Goal: Information Seeking & Learning: Find contact information

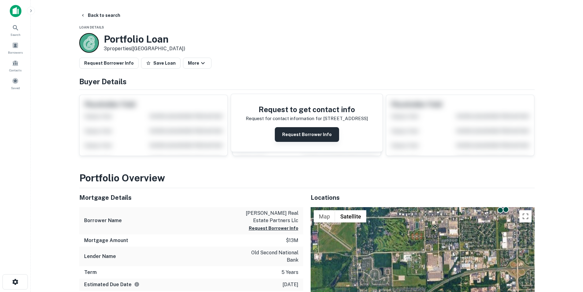
click at [304, 136] on button "Request Borrower Info" at bounding box center [307, 134] width 64 height 15
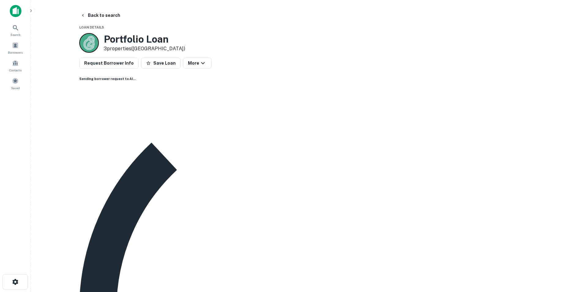
click at [17, 12] on img at bounding box center [16, 11] width 12 height 12
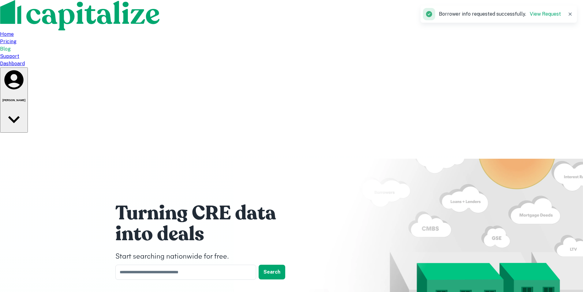
drag, startPoint x: 572, startPoint y: 16, endPoint x: 460, endPoint y: 12, distance: 112.0
click at [572, 16] on icon "button" at bounding box center [570, 14] width 6 height 6
click div "Dashboard"
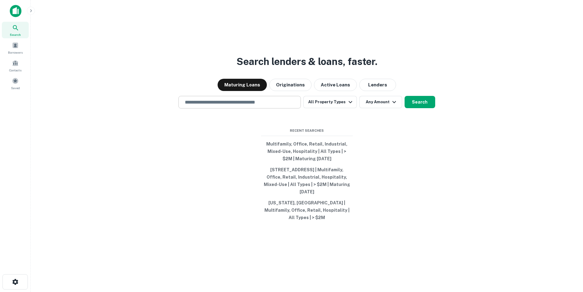
click input "text"
paste input "**********"
type input "**********"
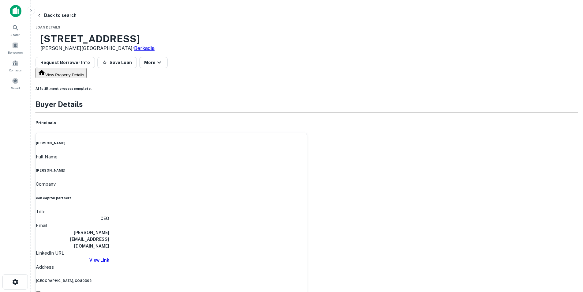
click h6 "michael@eoncapitalpartners.com"
copy h6 "michael@eoncapitalpartners.com"
click icon
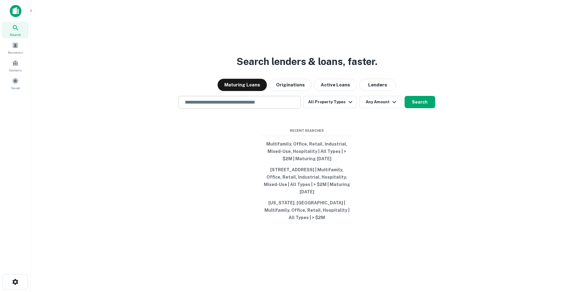
click at [191, 106] on input "text" at bounding box center [239, 102] width 117 height 7
paste input "**********"
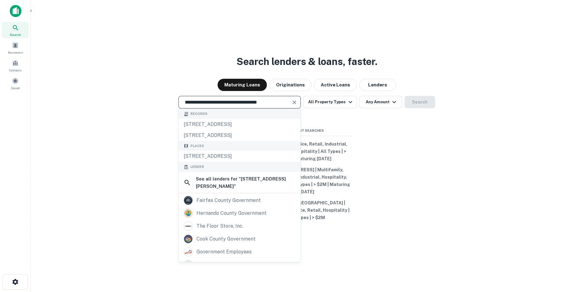
type input "**********"
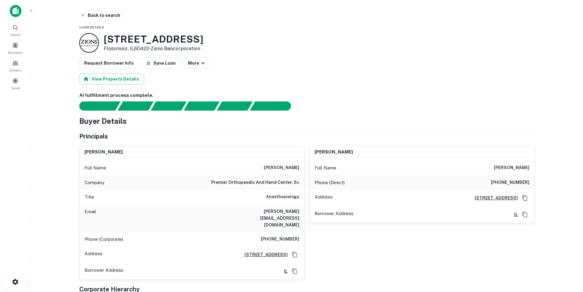
scroll to position [31, 0]
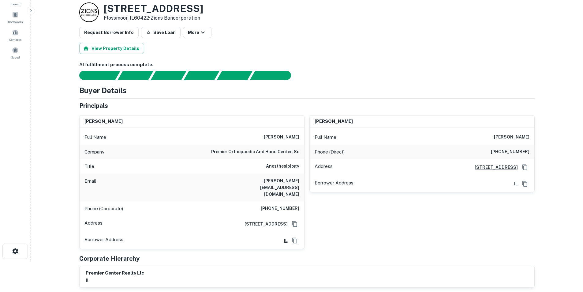
click at [275, 133] on h6 "[PERSON_NAME]" at bounding box center [281, 136] width 35 height 7
click at [275, 133] on h6 "dragan gastevski" at bounding box center [281, 136] width 35 height 7
copy h6 "dragan gastevski"
click at [520, 137] on h6 "marina gastevski" at bounding box center [511, 136] width 35 height 7
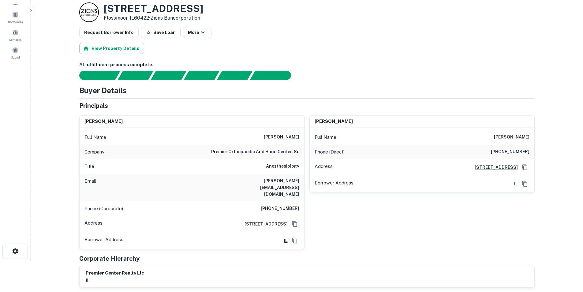
click at [520, 137] on h6 "marina gastevski" at bounding box center [511, 136] width 35 height 7
copy h6 "marina gastevski"
click at [289, 135] on h6 "dragan gastevski" at bounding box center [281, 136] width 35 height 7
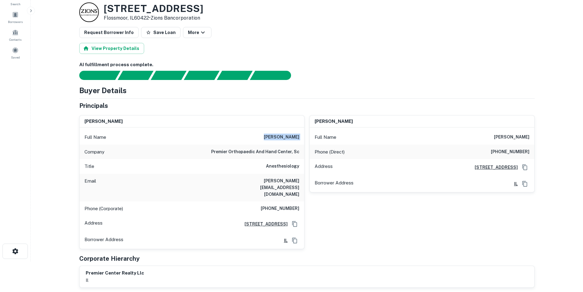
click at [289, 135] on h6 "dragan gastevski" at bounding box center [281, 136] width 35 height 7
copy h6 "dragan gastevski"
click at [279, 182] on h6 "dragan.gastevski@premierhand.com" at bounding box center [262, 187] width 73 height 20
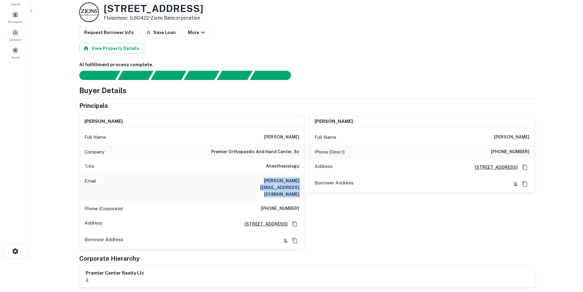
copy h6 "dragan.gastevski@premierhand.com"
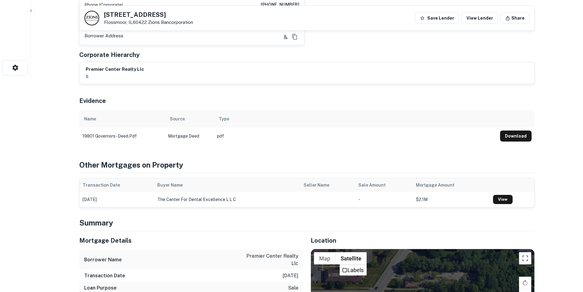
scroll to position [153, 0]
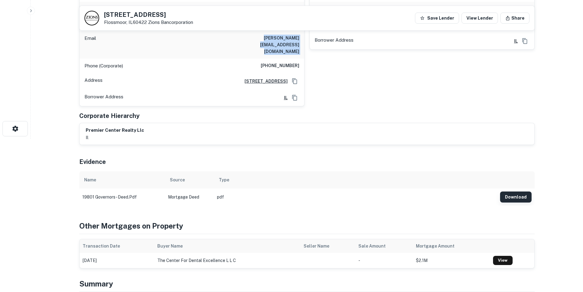
click at [527, 192] on button "Download" at bounding box center [516, 196] width 32 height 11
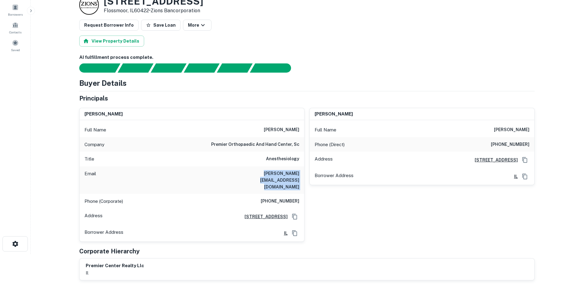
scroll to position [31, 0]
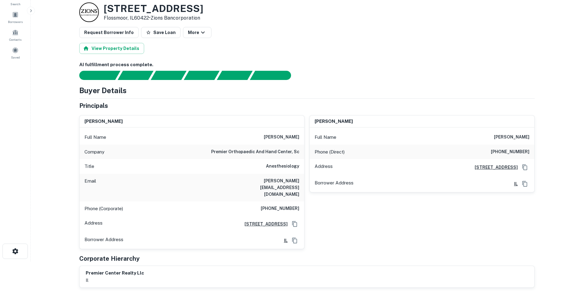
click at [504, 140] on h6 "marina gastevski" at bounding box center [511, 136] width 35 height 7
click at [282, 136] on h6 "dragan gastevski" at bounding box center [281, 136] width 35 height 7
copy h6 "dragan gastevski"
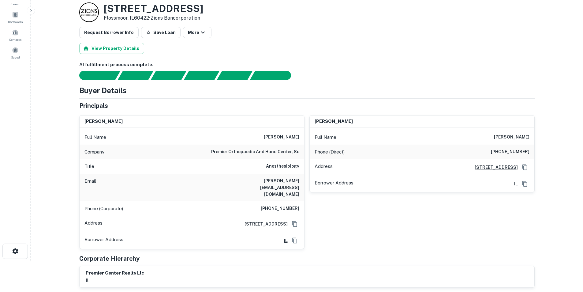
click at [274, 180] on h6 "dragan.gastevski@premierhand.com" at bounding box center [262, 187] width 73 height 20
click at [274, 129] on div "Full Name dragan gastevski Company premier orthopaedic and hand center, sc Titl…" at bounding box center [192, 187] width 225 height 121
click at [280, 138] on h6 "dragan gastevski" at bounding box center [281, 136] width 35 height 7
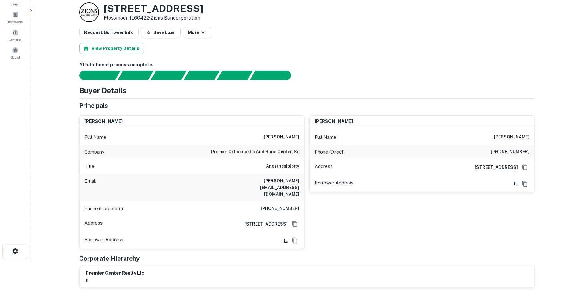
click at [280, 138] on h6 "dragan gastevski" at bounding box center [281, 136] width 35 height 7
copy h6 "dragan gastevski"
click at [284, 177] on h6 "dragan.gastevski@premierhand.com" at bounding box center [262, 187] width 73 height 20
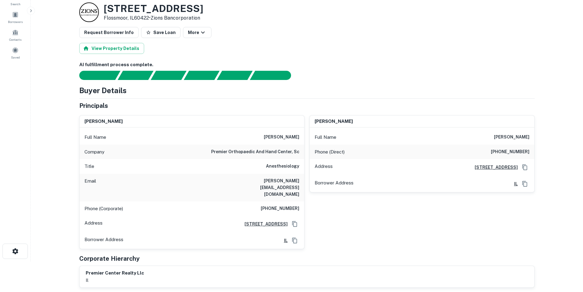
click at [277, 135] on h6 "dragan gastevski" at bounding box center [281, 136] width 35 height 7
copy h6 "dragan gastevski"
click at [289, 185] on h6 "dragan.gastevski@premierhand.com" at bounding box center [262, 187] width 73 height 20
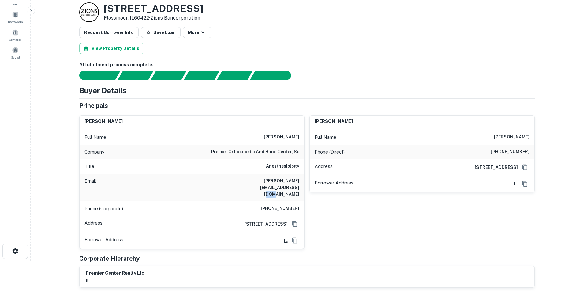
click at [289, 185] on h6 "dragan.gastevski@premierhand.com" at bounding box center [262, 187] width 73 height 20
copy h6 "dragan.gastevski@premierhand.com"
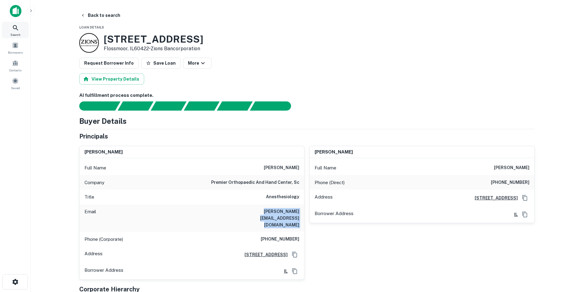
click at [17, 28] on icon at bounding box center [15, 27] width 7 height 7
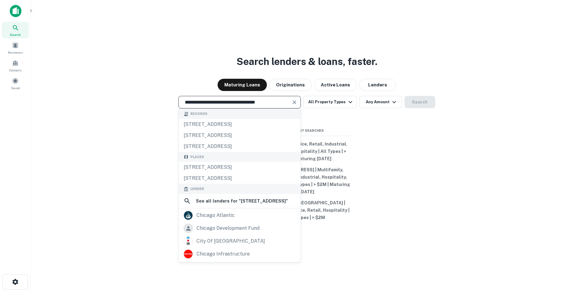
click at [236, 104] on input "**********" at bounding box center [235, 102] width 108 height 7
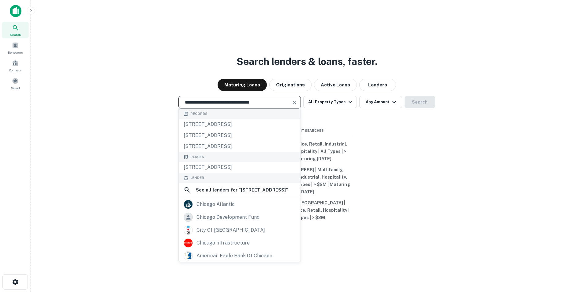
type input "**********"
click at [238, 104] on input "**********" at bounding box center [235, 102] width 108 height 7
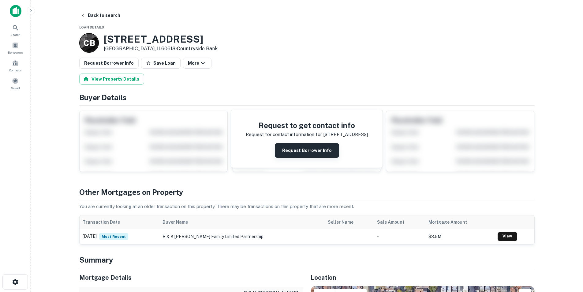
click at [311, 146] on button "Request Borrower Info" at bounding box center [307, 150] width 64 height 15
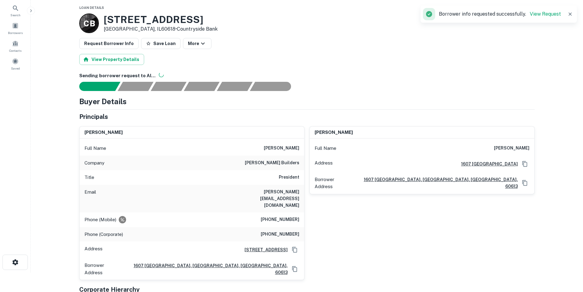
scroll to position [31, 0]
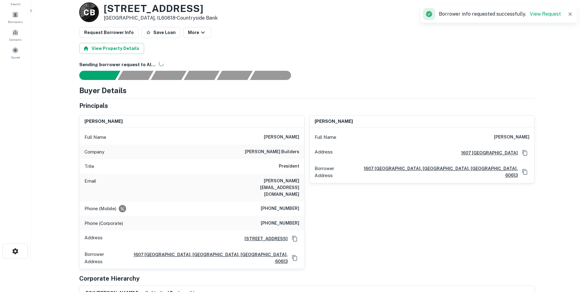
click at [283, 184] on h6 "bob@manganbuilders.com" at bounding box center [262, 187] width 73 height 20
copy h6 "bob@manganbuilders.com"
click at [272, 156] on div "Company mangan builders" at bounding box center [192, 151] width 225 height 15
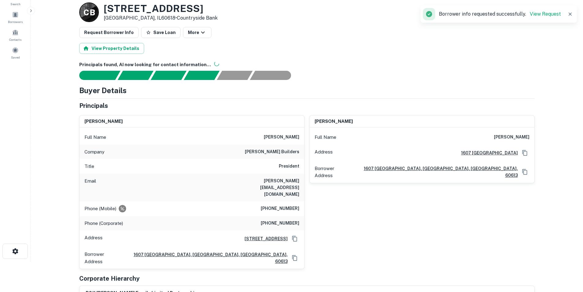
click at [272, 150] on h6 "mangan builders" at bounding box center [272, 151] width 54 height 7
copy h6 "mangan"
click at [286, 138] on h6 "robert mangan" at bounding box center [281, 136] width 35 height 7
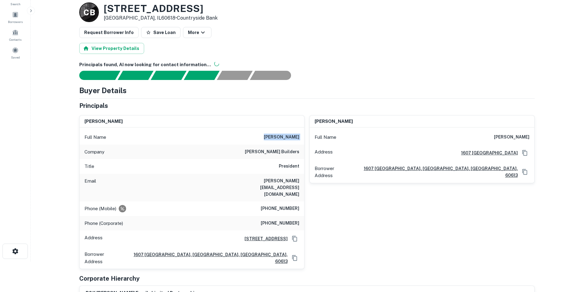
click at [286, 138] on h6 "robert mangan" at bounding box center [281, 136] width 35 height 7
copy h6 "robert mangan"
click at [276, 205] on h6 "(315) 406-7027" at bounding box center [280, 208] width 39 height 7
click at [273, 205] on h6 "(315) 406-7027" at bounding box center [280, 208] width 39 height 7
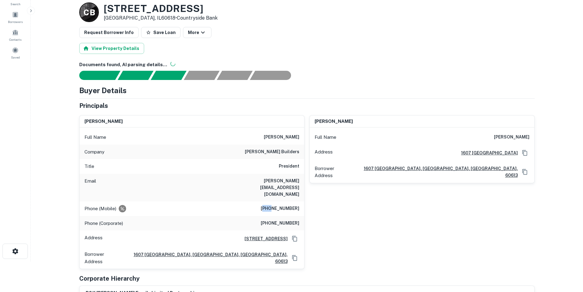
click at [273, 205] on h6 "(315) 406-7027" at bounding box center [280, 208] width 39 height 7
copy h6 "315"
click at [283, 135] on h6 "robert mangan" at bounding box center [281, 136] width 35 height 7
copy h6 "mangan"
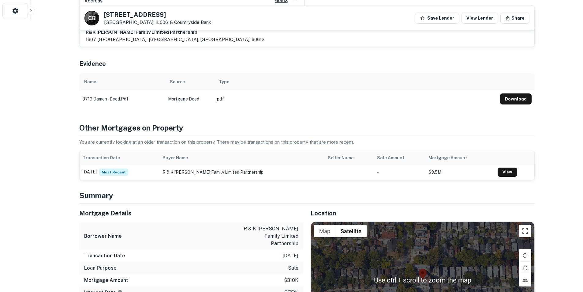
scroll to position [245, 0]
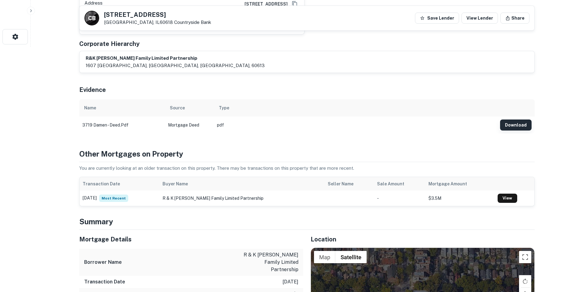
click at [513, 119] on button "Download" at bounding box center [516, 124] width 32 height 11
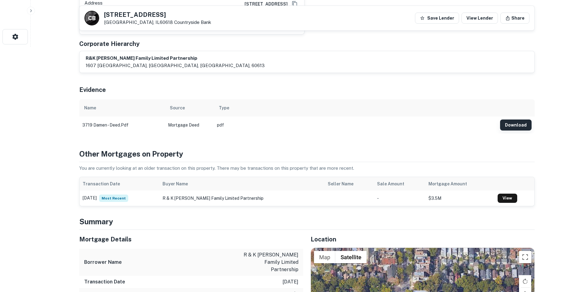
click at [518, 119] on button "Download" at bounding box center [516, 124] width 32 height 11
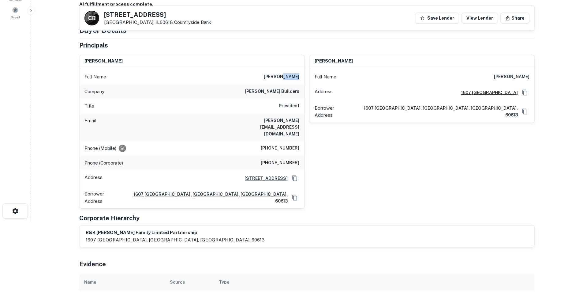
scroll to position [61, 0]
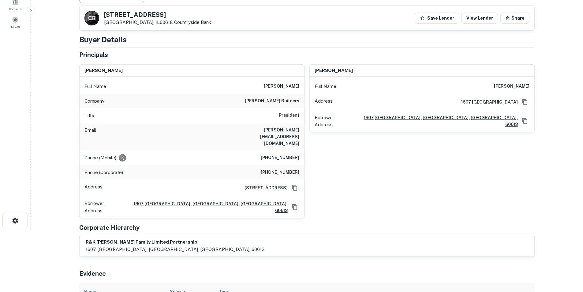
click at [266, 129] on h6 "bob@manganbuilders.com" at bounding box center [262, 136] width 73 height 20
copy h6 "bob@manganbuilders.com"
click at [292, 83] on h6 "robert mangan" at bounding box center [281, 86] width 35 height 7
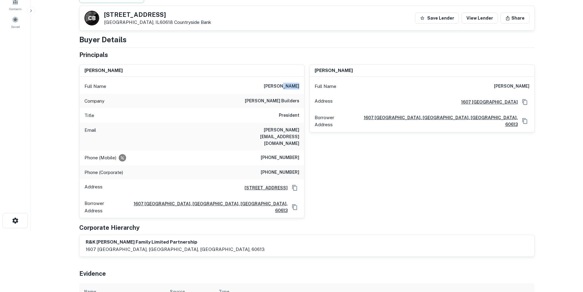
click at [293, 83] on h6 "robert mangan" at bounding box center [281, 86] width 35 height 7
copy h6 "mangan"
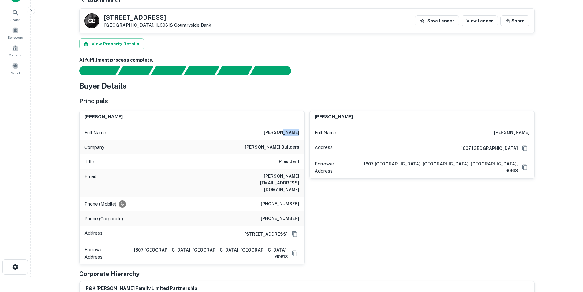
scroll to position [0, 0]
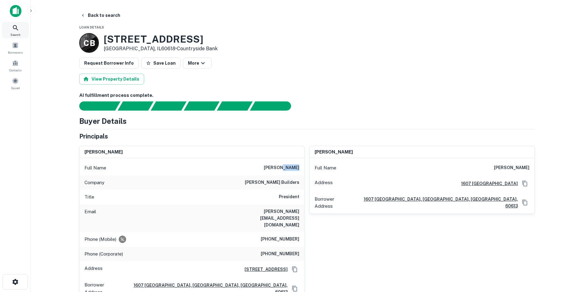
click at [14, 32] on div "Search" at bounding box center [15, 30] width 27 height 17
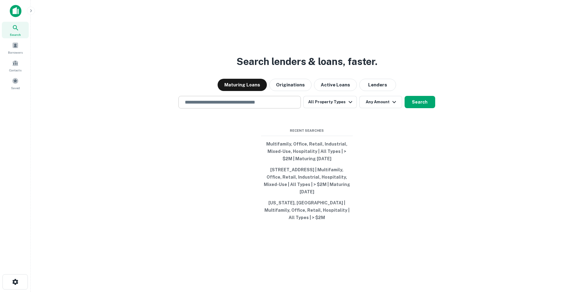
click at [254, 106] on input "text" at bounding box center [239, 102] width 117 height 7
paste input "**********"
type input "**********"
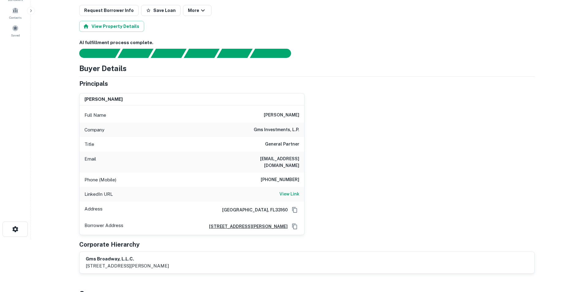
scroll to position [61, 0]
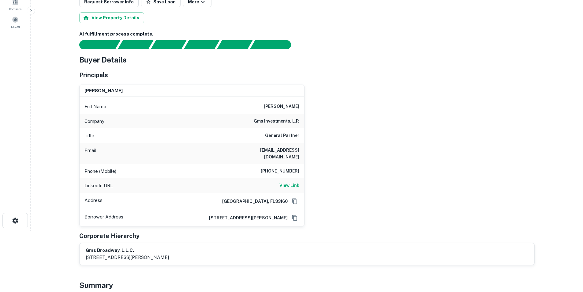
click at [287, 106] on h6 "semir sirazi" at bounding box center [281, 106] width 35 height 7
copy h6 "semir sirazi"
click at [278, 121] on h6 "gms investments, l.p." at bounding box center [277, 120] width 46 height 7
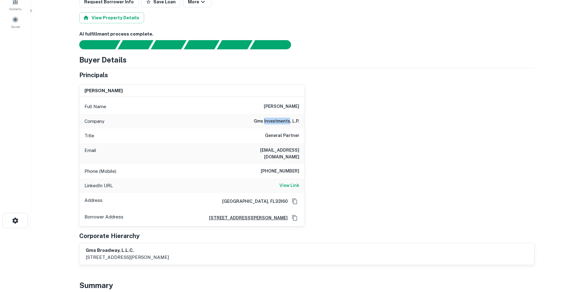
click at [278, 121] on h6 "gms investments, l.p." at bounding box center [277, 120] width 46 height 7
click at [290, 110] on div "Full Name semir sirazi" at bounding box center [192, 106] width 225 height 15
click at [290, 109] on h6 "semir sirazi" at bounding box center [281, 106] width 35 height 7
click at [288, 106] on h6 "semir sirazi" at bounding box center [281, 106] width 35 height 7
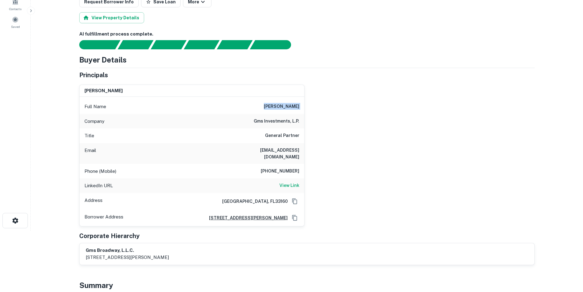
click at [288, 106] on h6 "semir sirazi" at bounding box center [281, 106] width 35 height 7
copy h6 "semir sirazi"
click at [293, 182] on h6 "View Link" at bounding box center [289, 185] width 20 height 7
click at [282, 167] on h6 "847-778-1732" at bounding box center [280, 170] width 39 height 7
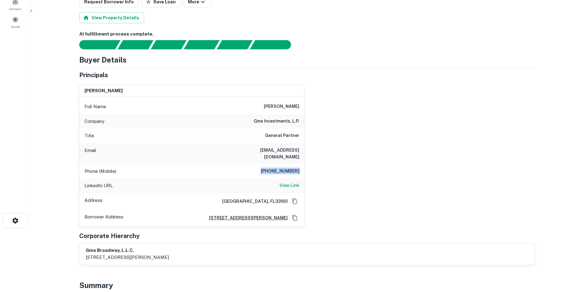
click at [282, 167] on h6 "847-778-1732" at bounding box center [280, 170] width 39 height 7
copy h6 "847-778-1732"
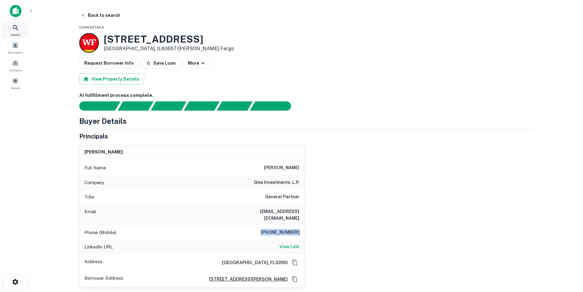
click at [10, 27] on div "Search" at bounding box center [15, 30] width 27 height 17
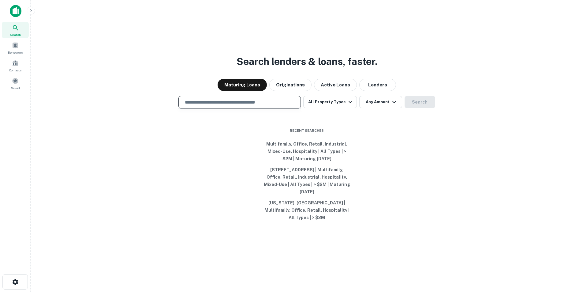
click at [231, 106] on input "text" at bounding box center [239, 102] width 117 height 7
type input "**********"
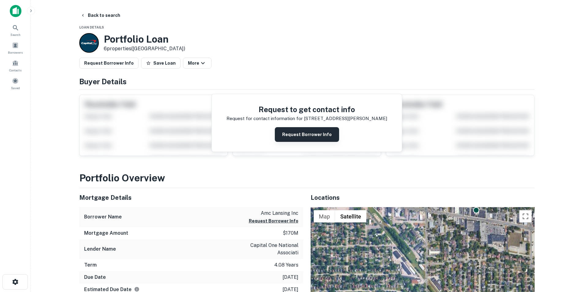
click at [311, 137] on button "Request Borrower Info" at bounding box center [307, 134] width 64 height 15
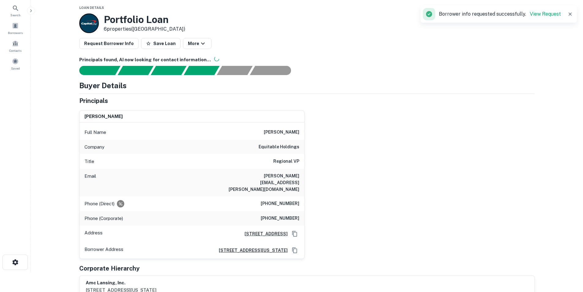
scroll to position [31, 0]
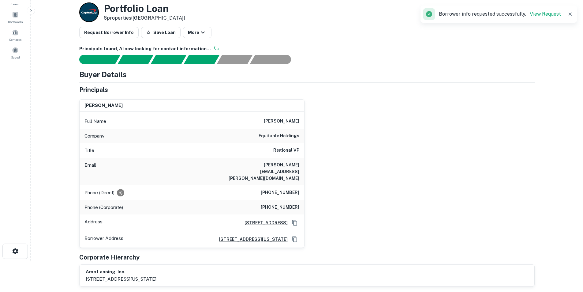
click at [258, 164] on h6 "matthew.soderman@equitable.com" at bounding box center [262, 171] width 73 height 20
copy h6 "matthew.soderman@equitable.com"
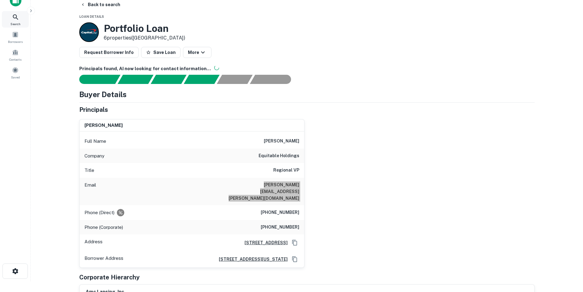
scroll to position [0, 0]
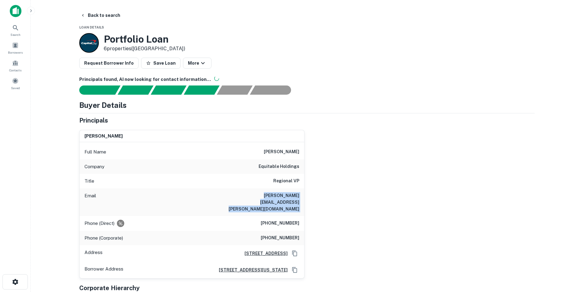
drag, startPoint x: 18, startPoint y: 15, endPoint x: 97, endPoint y: 7, distance: 79.0
click at [18, 15] on img at bounding box center [16, 11] width 12 height 12
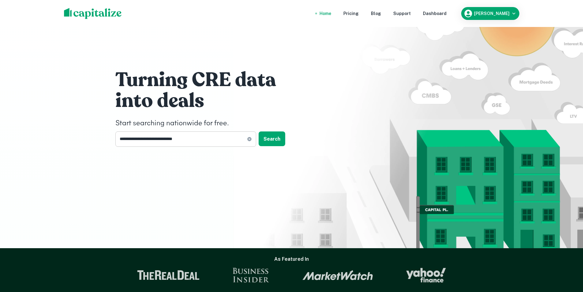
click at [247, 140] on icon at bounding box center [249, 138] width 5 height 5
type input "**********"
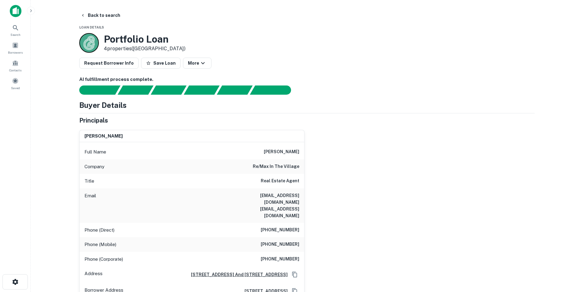
click at [285, 226] on h6 "(708) 771-1840" at bounding box center [280, 229] width 39 height 7
click at [20, 34] on span "Search" at bounding box center [15, 34] width 10 height 5
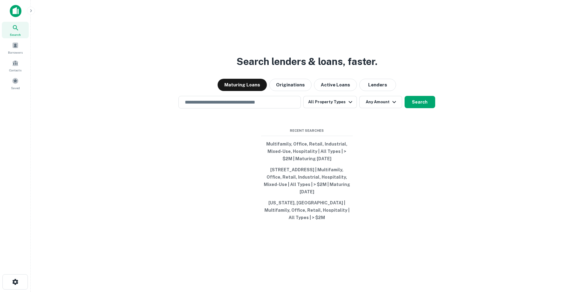
click at [259, 99] on div "Search lenders & loans, faster. Maturing Loans Originations Active Loans Lender…" at bounding box center [306, 161] width 542 height 292
click at [259, 106] on input "text" at bounding box center [239, 102] width 117 height 7
paste input "**********"
type input "**********"
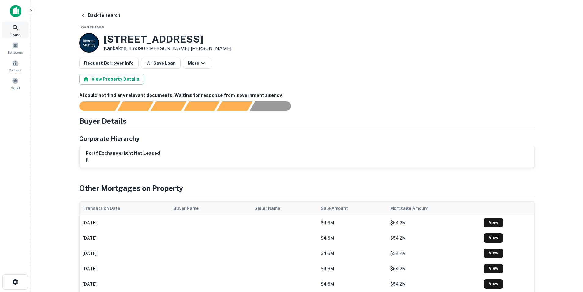
click at [17, 31] on icon at bounding box center [15, 27] width 7 height 7
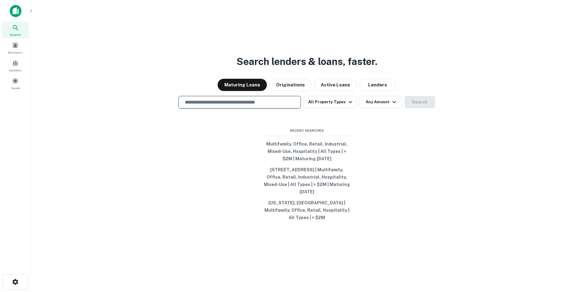
click at [239, 104] on input "text" at bounding box center [239, 102] width 117 height 7
paste input "**********"
type input "**********"
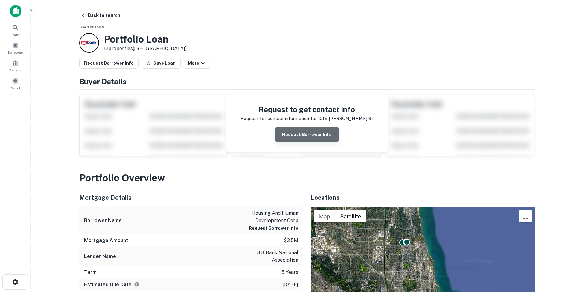
click at [309, 129] on button "Request Borrower Info" at bounding box center [307, 134] width 64 height 15
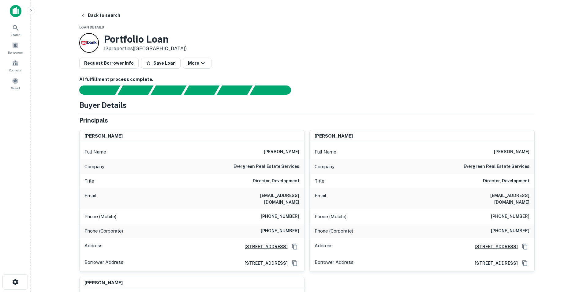
click at [490, 197] on h6 "[EMAIL_ADDRESS][DOMAIN_NAME]" at bounding box center [492, 198] width 73 height 13
copy h6 "[EMAIL_ADDRESS][DOMAIN_NAME]"
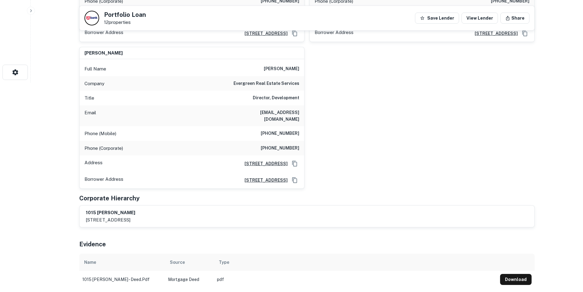
scroll to position [214, 0]
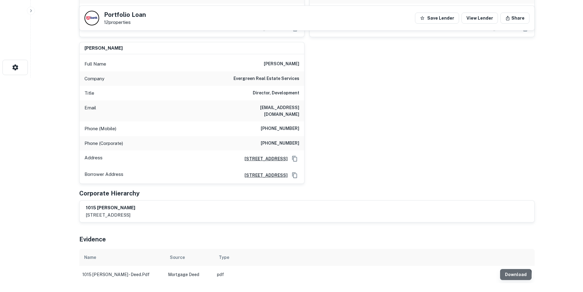
click at [512, 269] on button "Download" at bounding box center [516, 274] width 32 height 11
click at [284, 60] on h6 "[PERSON_NAME]" at bounding box center [281, 63] width 35 height 7
copy h6 "[PERSON_NAME]"
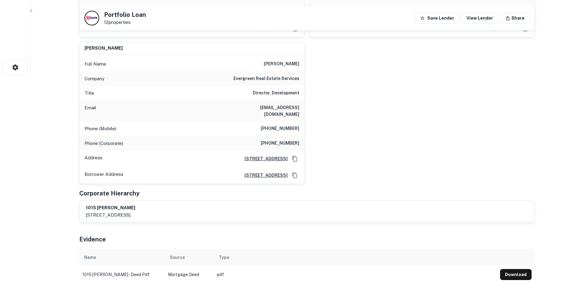
click at [259, 104] on h6 "[EMAIL_ADDRESS][DOMAIN_NAME]" at bounding box center [262, 110] width 73 height 13
copy h6 "[EMAIL_ADDRESS][DOMAIN_NAME]"
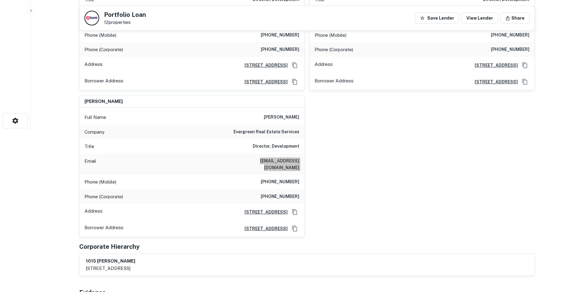
scroll to position [153, 0]
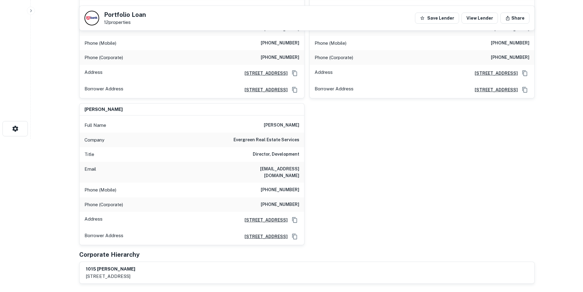
click at [274, 186] on h6 "[PHONE_NUMBER]" at bounding box center [280, 189] width 39 height 7
copy h6 "[PHONE_NUMBER]"
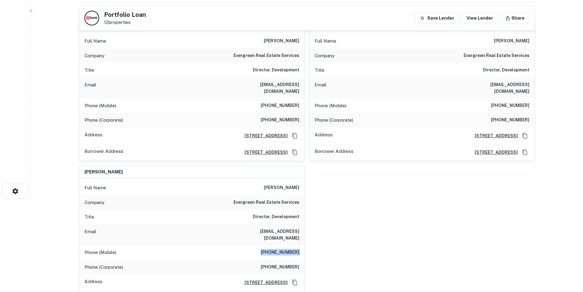
scroll to position [0, 0]
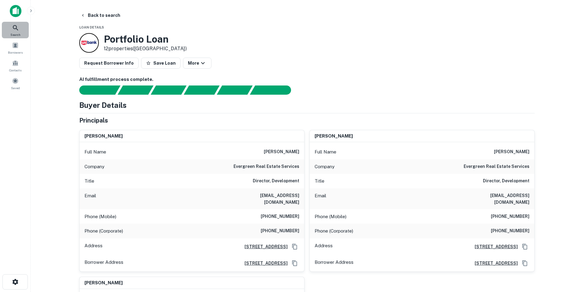
click at [12, 32] on span "Search" at bounding box center [15, 34] width 10 height 5
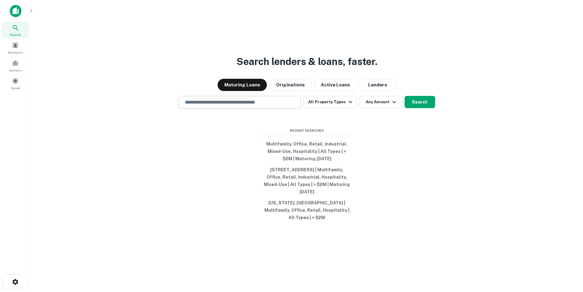
click at [262, 105] on input "text" at bounding box center [239, 102] width 117 height 7
paste input "**********"
type input "**********"
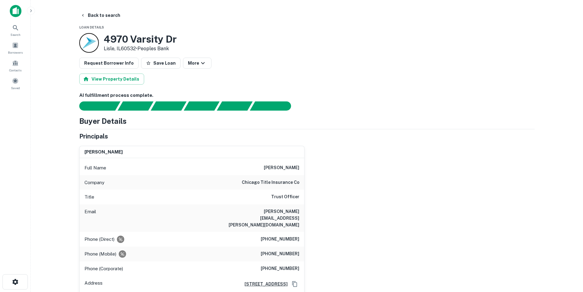
click at [293, 165] on h6 "[PERSON_NAME]" at bounding box center [281, 167] width 35 height 7
copy h6 "[PERSON_NAME]"
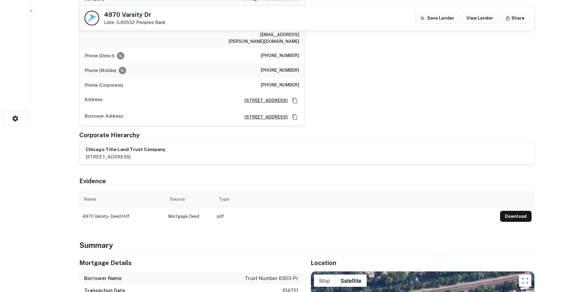
scroll to position [92, 0]
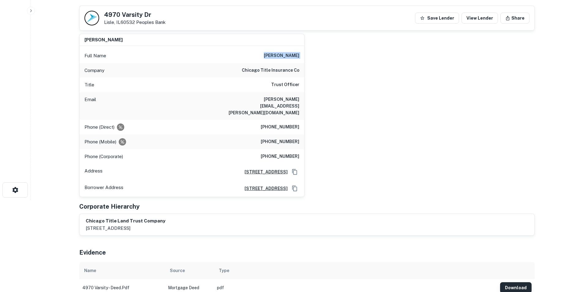
click at [527, 282] on button "Download" at bounding box center [516, 287] width 32 height 11
click at [389, 99] on div "[PERSON_NAME] Full Name [PERSON_NAME] Company chicago title insurance co Title …" at bounding box center [304, 113] width 460 height 168
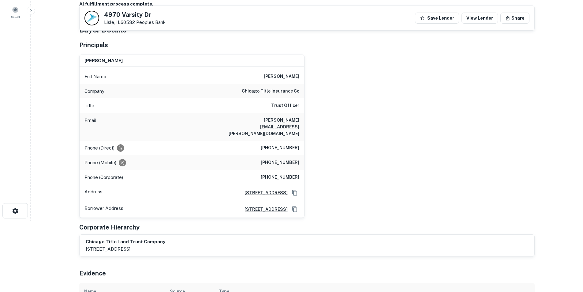
scroll to position [31, 0]
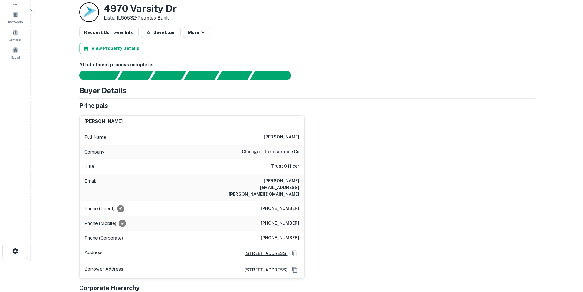
click at [290, 136] on h6 "[PERSON_NAME]" at bounding box center [281, 136] width 35 height 7
copy h6 "[PERSON_NAME]"
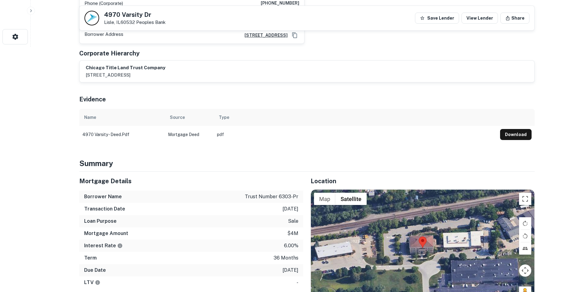
scroll to position [0, 0]
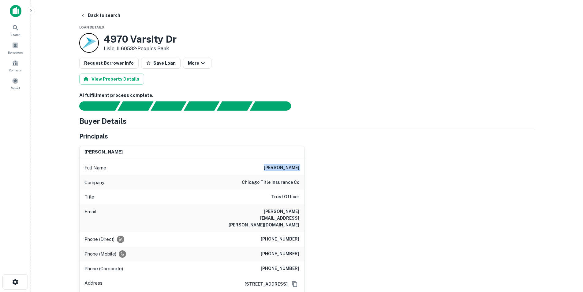
click at [18, 15] on img at bounding box center [16, 11] width 12 height 12
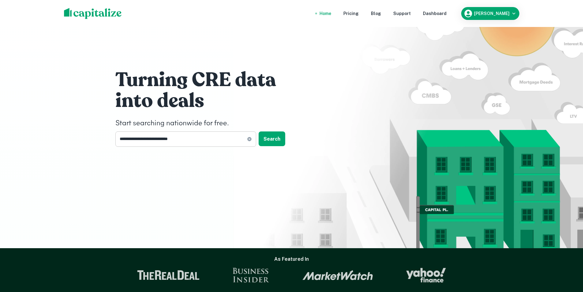
click at [249, 138] on icon at bounding box center [249, 139] width 4 height 4
click at [201, 134] on input "text" at bounding box center [183, 138] width 136 height 15
paste input "**********"
type input "**********"
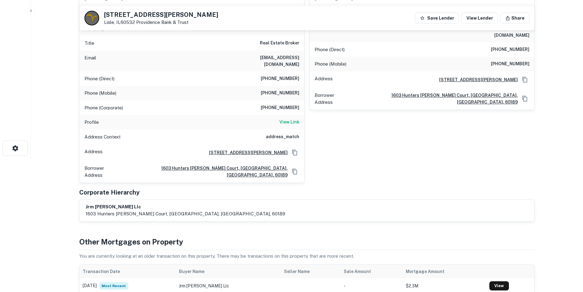
scroll to position [122, 0]
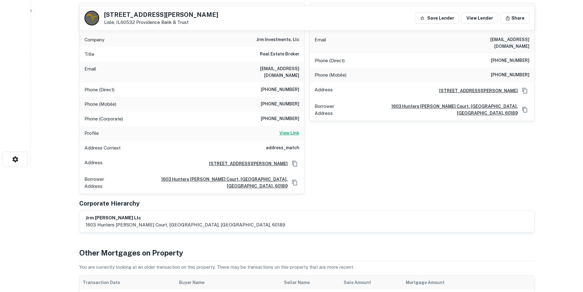
click at [281, 129] on h6 "View Link" at bounding box center [289, 132] width 20 height 7
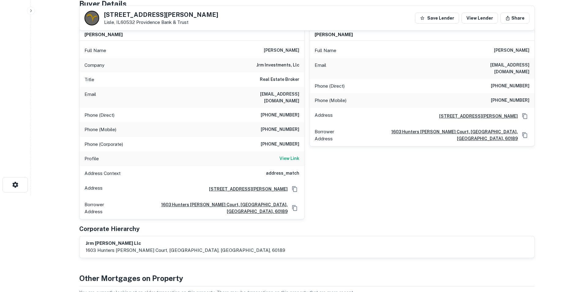
scroll to position [0, 0]
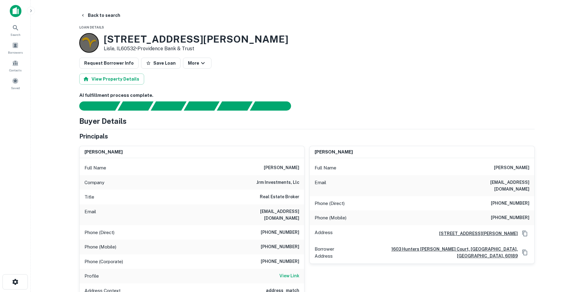
click at [282, 166] on h6 "douglas a riccolo" at bounding box center [281, 167] width 35 height 7
copy h6 "douglas a riccolo"
drag, startPoint x: 257, startPoint y: 184, endPoint x: 293, endPoint y: 184, distance: 36.1
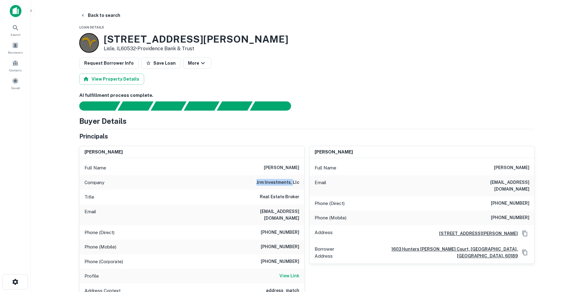
click at [293, 184] on div "Company jrm investments, llc" at bounding box center [192, 182] width 225 height 15
copy h6 "jrm investments,"
click at [508, 164] on h6 "carol jorissen" at bounding box center [511, 167] width 35 height 7
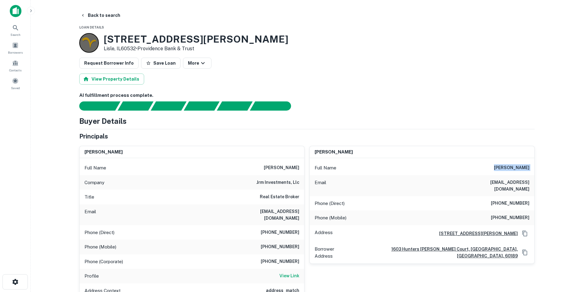
click at [505, 166] on h6 "carol jorissen" at bounding box center [511, 167] width 35 height 7
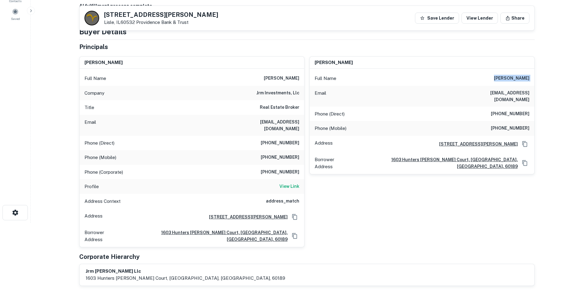
scroll to position [31, 0]
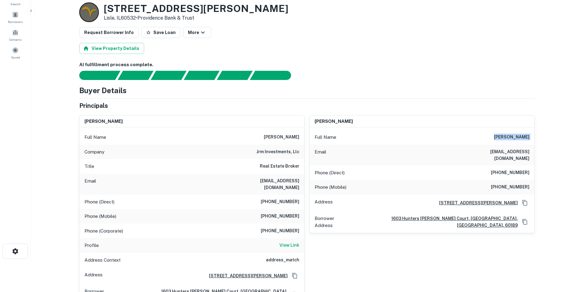
click at [285, 135] on h6 "douglas a riccolo" at bounding box center [281, 136] width 35 height 7
copy h6 "douglas a riccolo"
click at [283, 179] on h6 "lriccolo@yahoo.com" at bounding box center [262, 183] width 73 height 13
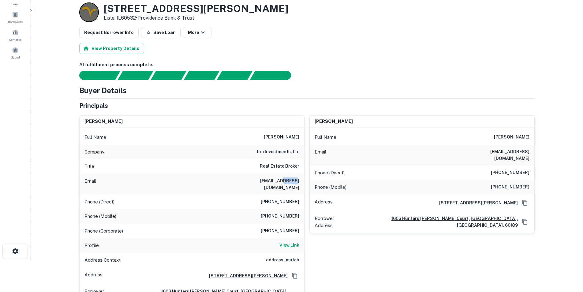
click at [283, 179] on h6 "lriccolo@yahoo.com" at bounding box center [262, 183] width 73 height 13
copy h6 "lriccolo@yahoo.com"
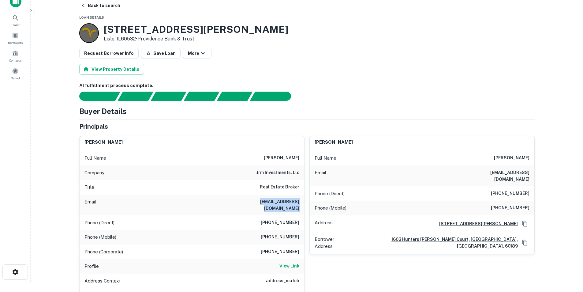
scroll to position [0, 0]
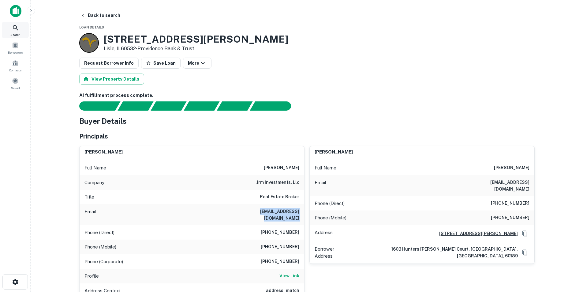
click at [21, 32] on div "Search" at bounding box center [15, 30] width 27 height 17
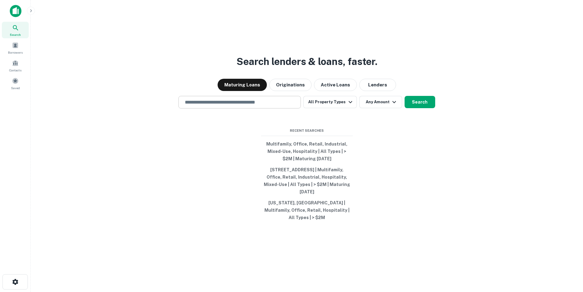
click at [270, 104] on input "text" at bounding box center [239, 102] width 117 height 7
paste input "**********"
type input "**********"
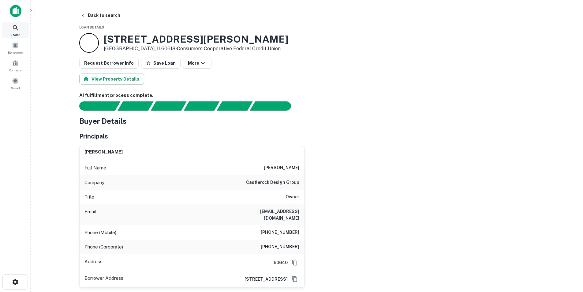
click at [17, 28] on icon at bounding box center [15, 27] width 7 height 7
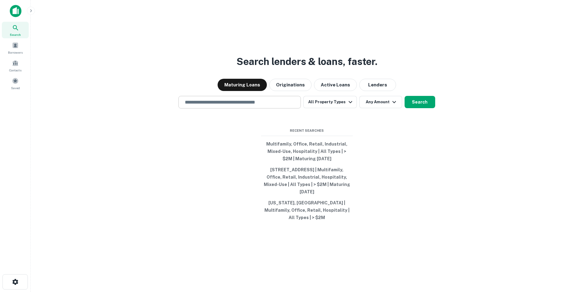
click at [276, 104] on input "text" at bounding box center [239, 102] width 117 height 7
paste input "**********"
type input "**********"
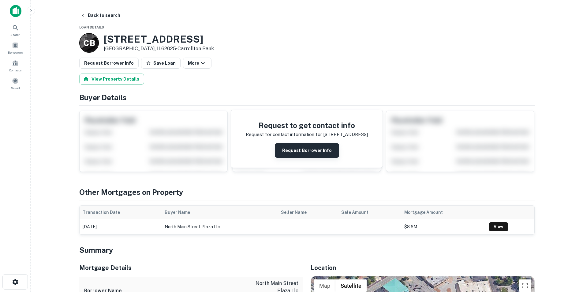
click at [297, 155] on button "Request Borrower Info" at bounding box center [307, 150] width 64 height 15
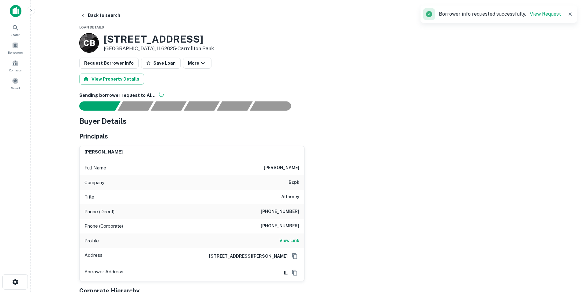
click at [277, 170] on h6 "[PERSON_NAME]" at bounding box center [281, 167] width 35 height 7
copy h6 "[PERSON_NAME]"
click at [297, 239] on h6 "View Link" at bounding box center [289, 240] width 20 height 7
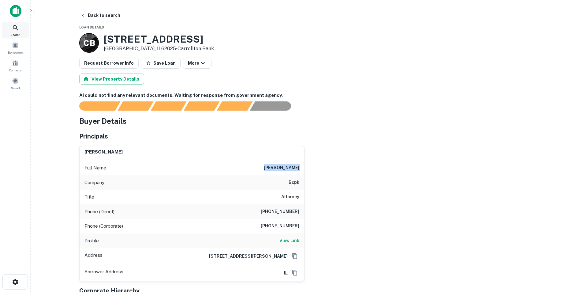
click at [17, 26] on icon at bounding box center [15, 27] width 7 height 7
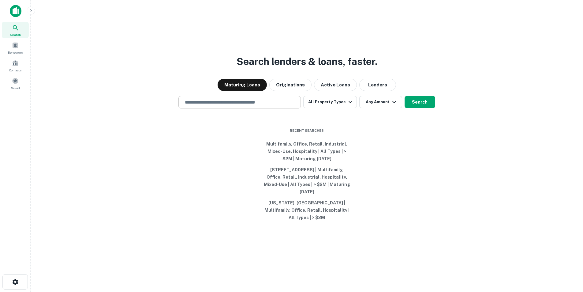
click at [270, 108] on div "​" at bounding box center [239, 102] width 122 height 13
paste input "**********"
type input "**********"
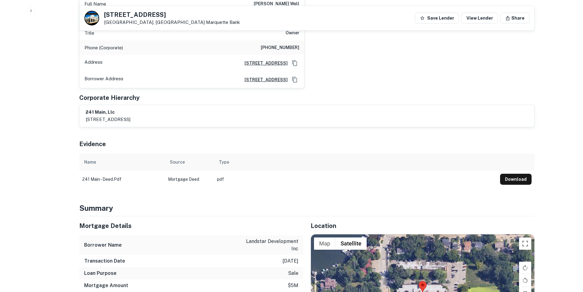
scroll to position [337, 0]
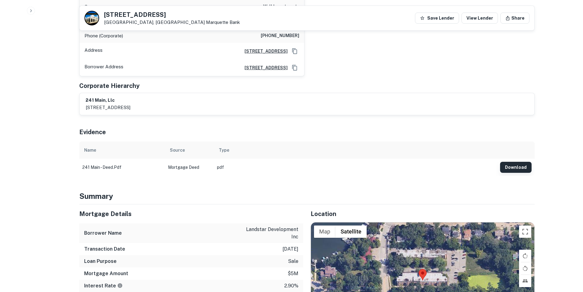
click at [510, 162] on button "Download" at bounding box center [516, 167] width 32 height 11
click at [486, 9] on div "[STREET_ADDRESS] Marquette Bank Save Lender View Lender Share" at bounding box center [307, 18] width 455 height 24
click at [516, 160] on td "Download" at bounding box center [516, 166] width 38 height 17
click at [515, 162] on button "Download" at bounding box center [516, 167] width 32 height 11
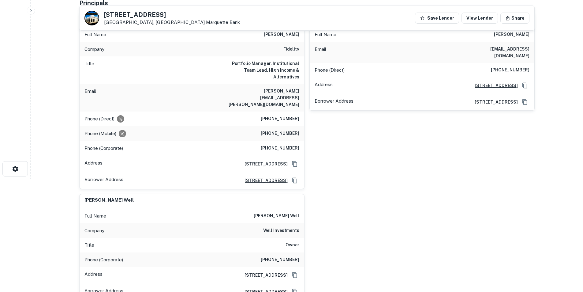
scroll to position [122, 0]
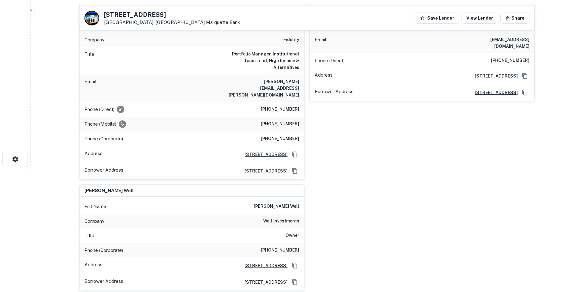
click at [275, 82] on h6 "andrew.rubin@fmr.com" at bounding box center [262, 88] width 73 height 20
copy h6 "andrew.rubin@fmr.com"
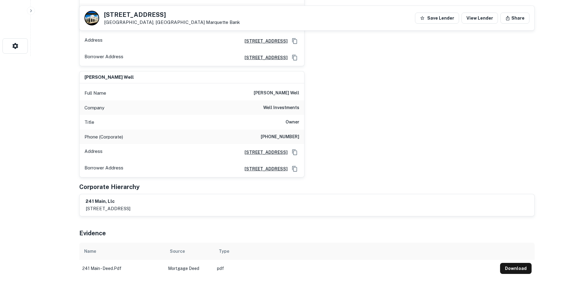
scroll to position [245, 0]
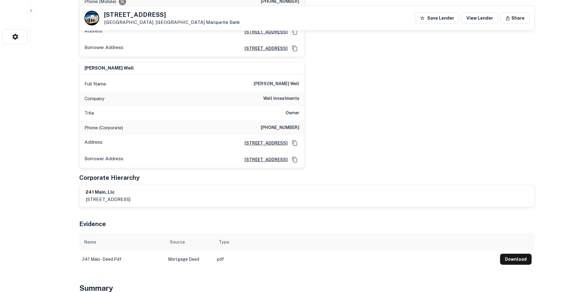
click at [289, 80] on h6 "david well" at bounding box center [277, 83] width 46 height 7
copy h6 "david well"
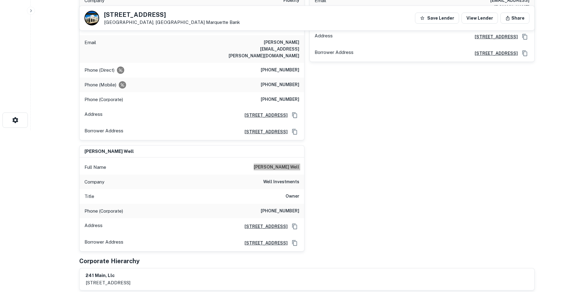
scroll to position [184, 0]
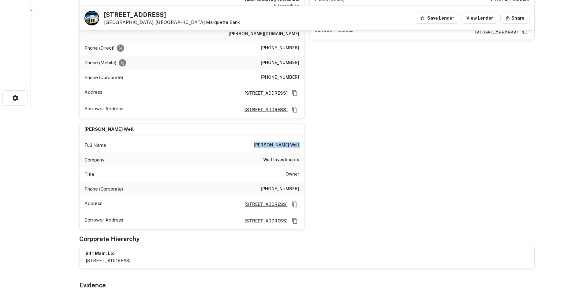
drag, startPoint x: 289, startPoint y: 139, endPoint x: 289, endPoint y: 136, distance: 3.1
click at [289, 139] on div "Full Name david well" at bounding box center [192, 145] width 225 height 15
click at [288, 141] on h6 "david well" at bounding box center [277, 144] width 46 height 7
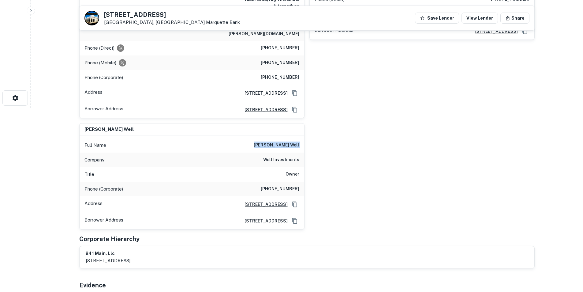
copy h6 "david well"
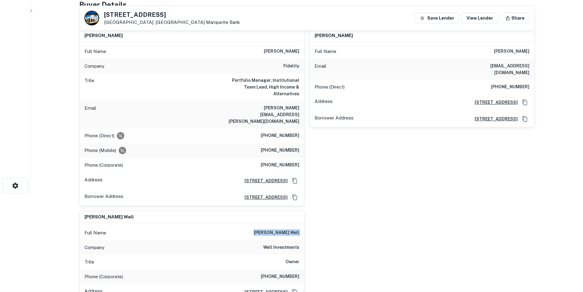
scroll to position [0, 0]
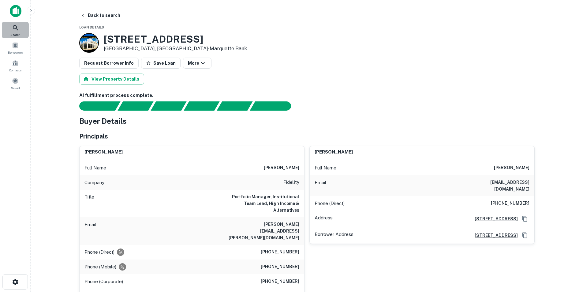
click at [14, 32] on div "Search" at bounding box center [15, 30] width 27 height 17
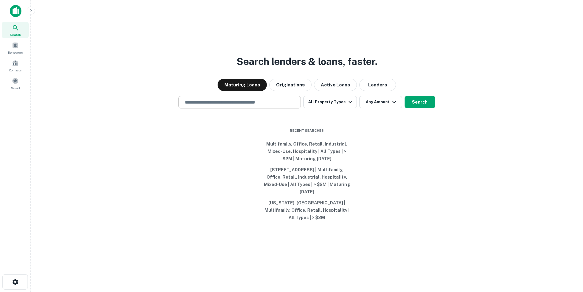
click at [258, 108] on div "​" at bounding box center [239, 102] width 122 height 13
paste input "**********"
type input "**********"
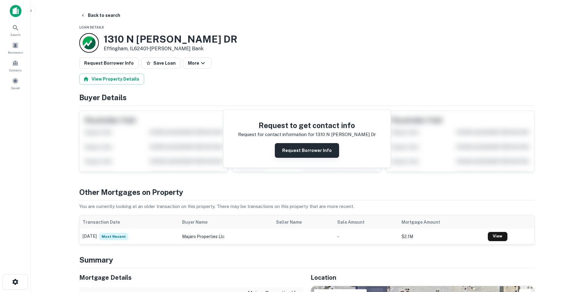
click at [305, 151] on button "Request Borrower Info" at bounding box center [307, 150] width 64 height 15
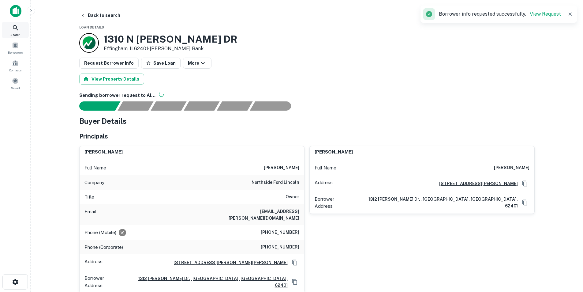
click at [12, 28] on div "Search" at bounding box center [15, 30] width 27 height 17
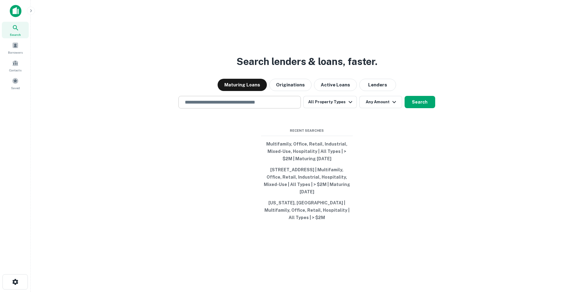
drag, startPoint x: 0, startPoint y: 0, endPoint x: 232, endPoint y: 108, distance: 255.7
click at [232, 106] on input "text" at bounding box center [239, 102] width 117 height 7
paste input "**********"
type input "**********"
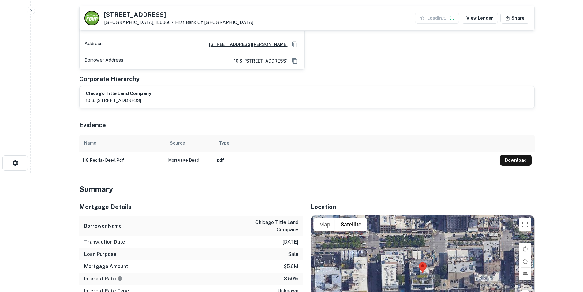
scroll to position [122, 0]
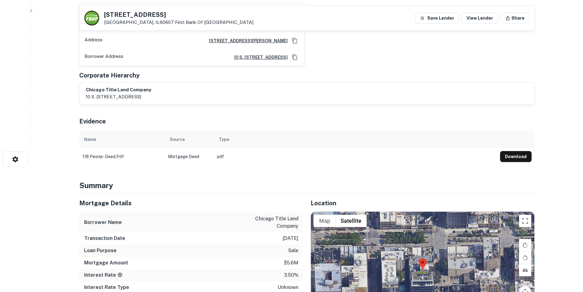
click at [531, 155] on td "Download" at bounding box center [516, 156] width 38 height 17
click at [521, 157] on button "Download" at bounding box center [516, 156] width 32 height 11
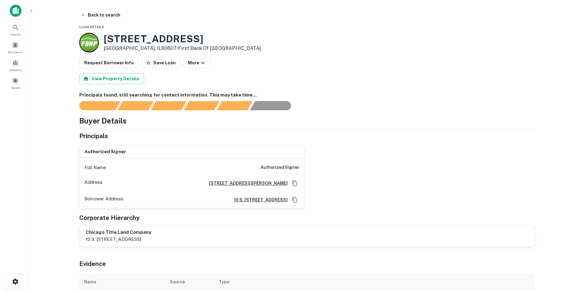
scroll to position [0, 0]
click at [19, 29] on icon at bounding box center [15, 27] width 7 height 7
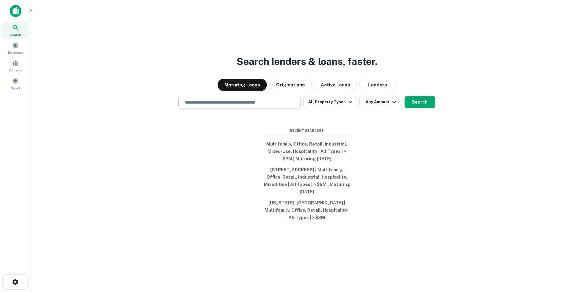
click at [214, 100] on div "​" at bounding box center [239, 102] width 122 height 13
paste input "**********"
type input "**********"
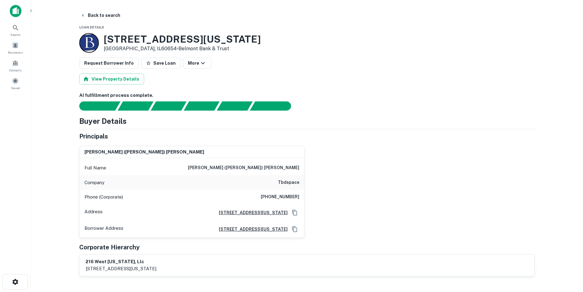
click at [293, 168] on h6 "suleiman (sam) fakhouri" at bounding box center [243, 167] width 111 height 7
copy h6 "fakhouri"
click at [286, 183] on h6 "tbdspace" at bounding box center [288, 182] width 21 height 7
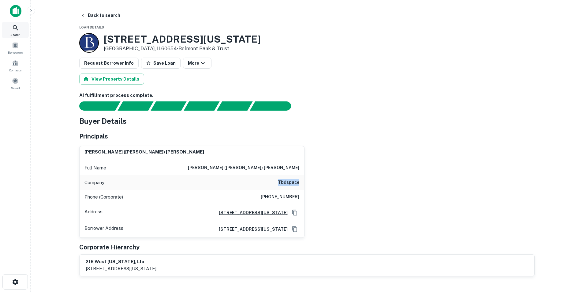
click at [12, 28] on icon at bounding box center [15, 27] width 7 height 7
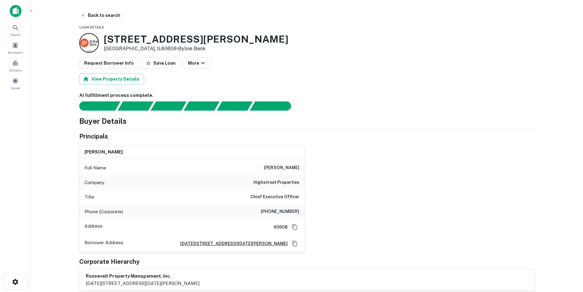
click at [292, 167] on h6 "[PERSON_NAME]" at bounding box center [281, 167] width 35 height 7
copy h6 "[PERSON_NAME]"
click at [277, 167] on h6 "[PERSON_NAME]" at bounding box center [281, 167] width 35 height 7
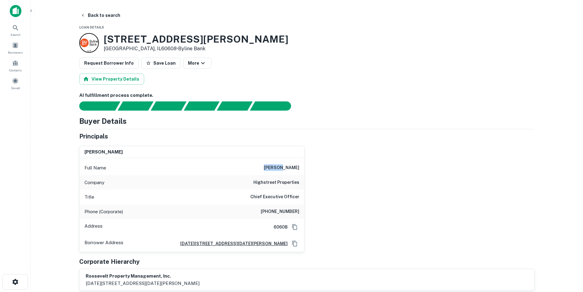
click at [277, 167] on h6 "[PERSON_NAME]" at bounding box center [281, 167] width 35 height 7
click at [285, 188] on div "Company highstreet properties" at bounding box center [192, 182] width 225 height 15
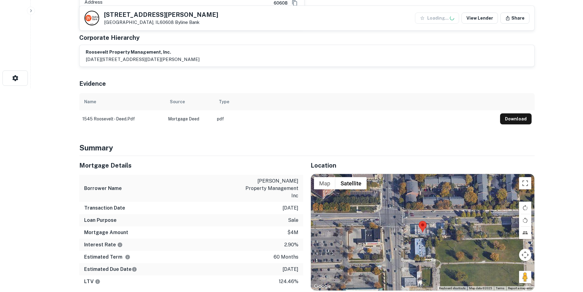
scroll to position [214, 0]
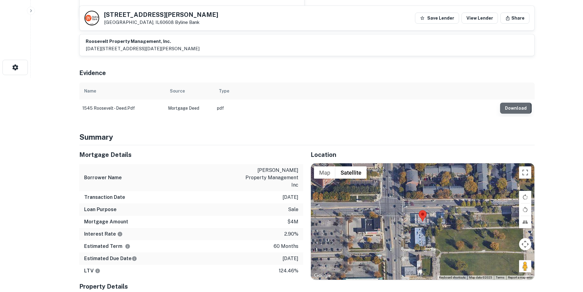
click at [509, 108] on button "Download" at bounding box center [516, 108] width 32 height 11
drag, startPoint x: 466, startPoint y: 135, endPoint x: 479, endPoint y: 125, distance: 16.6
click at [468, 133] on h4 "Summary" at bounding box center [306, 136] width 455 height 11
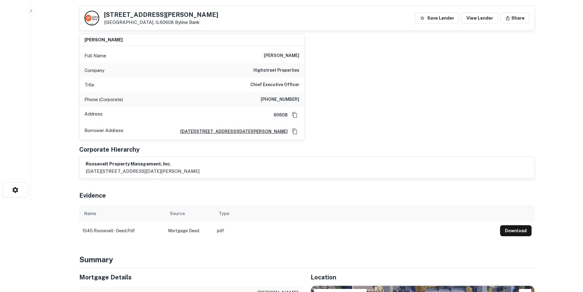
scroll to position [0, 0]
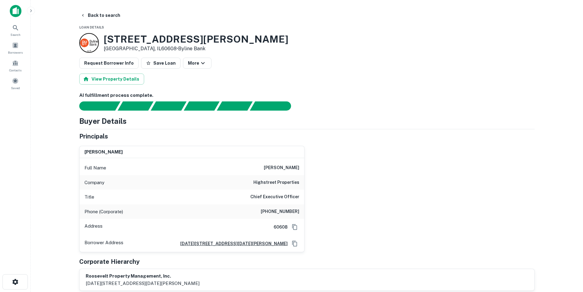
click at [293, 181] on h6 "highstreet properties" at bounding box center [276, 182] width 46 height 7
copy h6 "highstreet properties"
drag, startPoint x: 16, startPoint y: 34, endPoint x: 157, endPoint y: 16, distance: 141.7
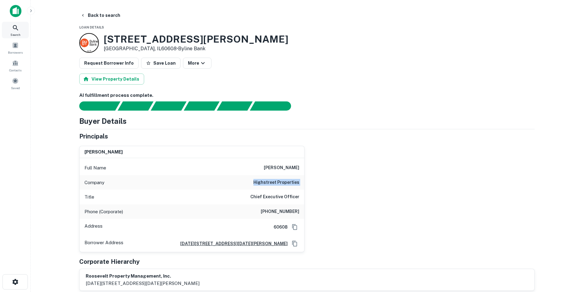
click at [16, 34] on span "Search" at bounding box center [15, 34] width 10 height 5
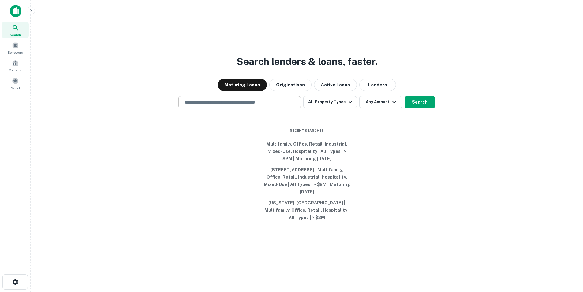
click at [268, 106] on input "text" at bounding box center [239, 102] width 117 height 7
paste input "**********"
type input "**********"
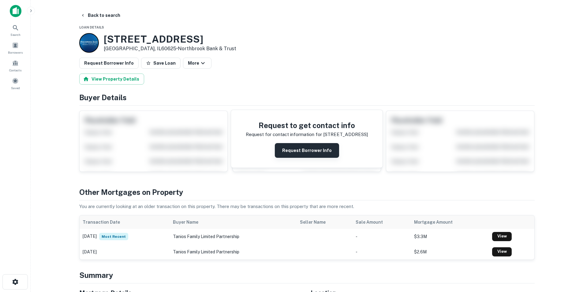
drag, startPoint x: 289, startPoint y: 140, endPoint x: 297, endPoint y: 152, distance: 14.3
click at [290, 142] on div "Request to get contact info Request for contact information for [STREET_ADDRESS…" at bounding box center [306, 139] width 151 height 58
click at [297, 152] on button "Request Borrower Info" at bounding box center [307, 150] width 64 height 15
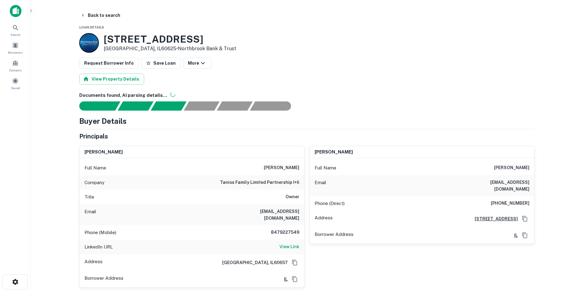
click at [500, 169] on h6 "[PERSON_NAME]" at bounding box center [511, 167] width 35 height 7
copy h6 "[PERSON_NAME]"
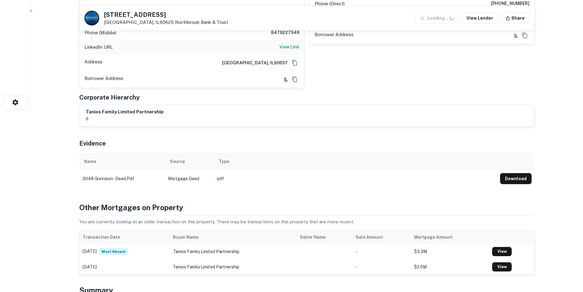
scroll to position [184, 0]
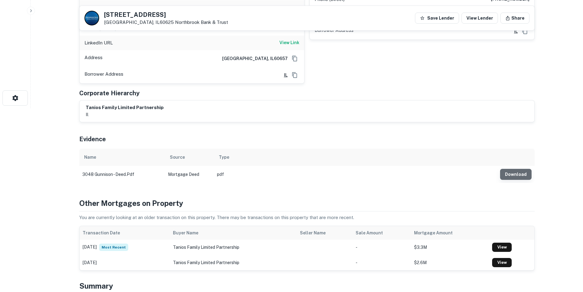
click at [521, 169] on button "Download" at bounding box center [516, 174] width 32 height 11
drag, startPoint x: 496, startPoint y: 20, endPoint x: 494, endPoint y: 8, distance: 11.4
click at [494, 8] on div "3048 W Gunnison St Chicago, IL60625 Northbrook Bank & Trust Save Lender View Le…" at bounding box center [307, 18] width 455 height 24
click at [436, 153] on div "Type" at bounding box center [355, 156] width 273 height 7
click at [513, 169] on button "Download" at bounding box center [516, 174] width 32 height 11
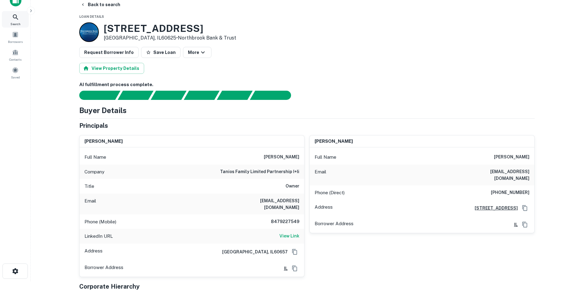
scroll to position [0, 0]
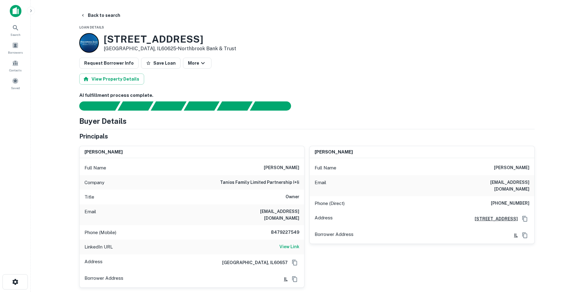
click at [13, 16] on img at bounding box center [16, 11] width 12 height 12
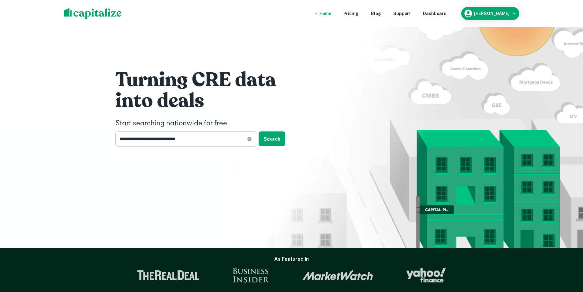
click at [248, 140] on icon at bounding box center [249, 138] width 5 height 5
click at [212, 139] on input "text" at bounding box center [183, 138] width 136 height 15
type input "**********"
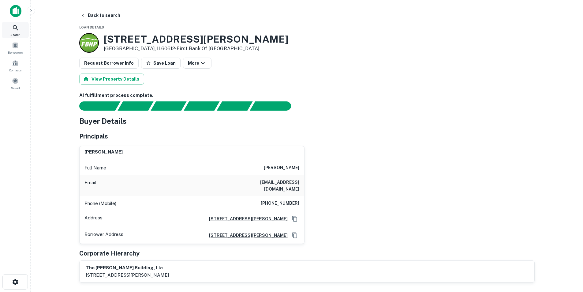
click at [23, 28] on div "Search" at bounding box center [15, 30] width 27 height 17
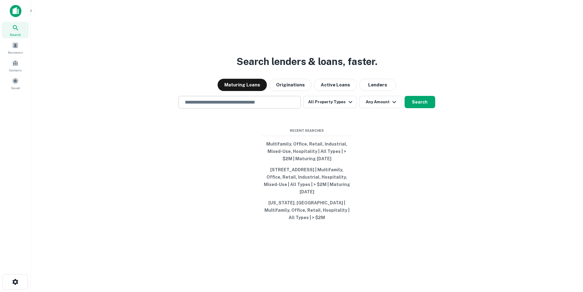
click at [282, 106] on input "text" at bounding box center [239, 102] width 117 height 7
paste input "**********"
type input "**********"
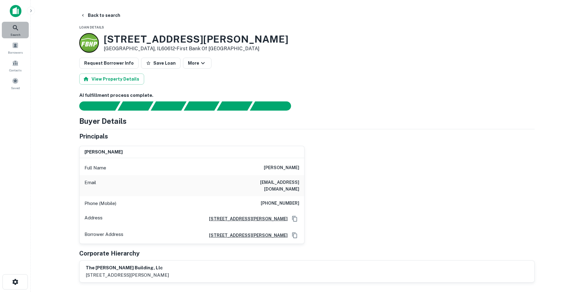
click at [14, 31] on icon at bounding box center [15, 27] width 7 height 7
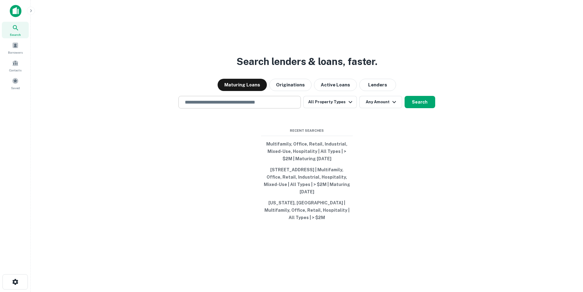
click at [256, 102] on div "​" at bounding box center [239, 102] width 122 height 13
paste input "**********"
type input "**********"
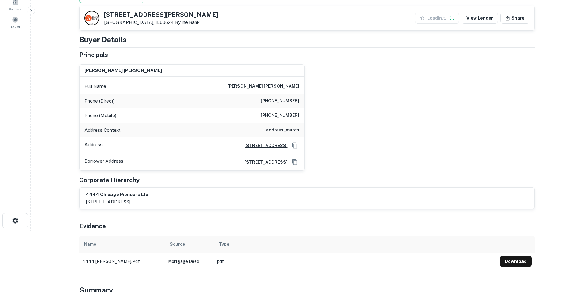
scroll to position [153, 0]
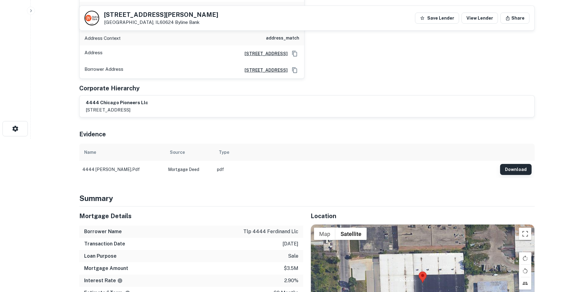
drag, startPoint x: 522, startPoint y: 180, endPoint x: 520, endPoint y: 173, distance: 7.3
click at [516, 170] on button "Download" at bounding box center [516, 169] width 32 height 11
